Goal: Information Seeking & Learning: Learn about a topic

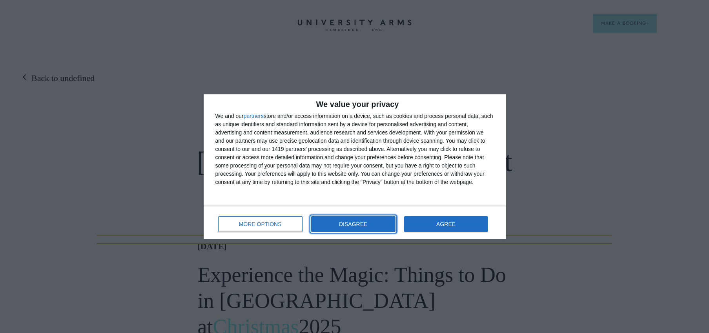
click at [365, 221] on span "DISAGREE" at bounding box center [353, 223] width 28 height 5
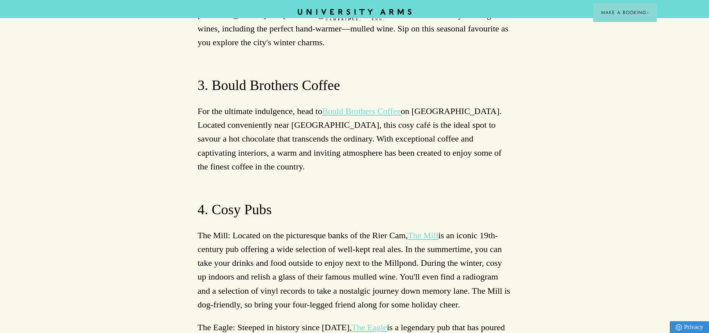
scroll to position [3338, 0]
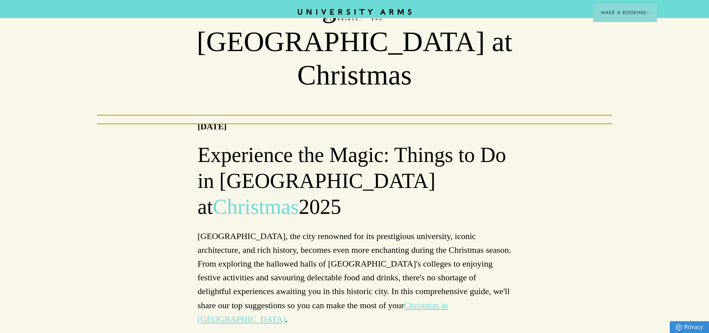
scroll to position [0, 0]
